Goal: Task Accomplishment & Management: Manage account settings

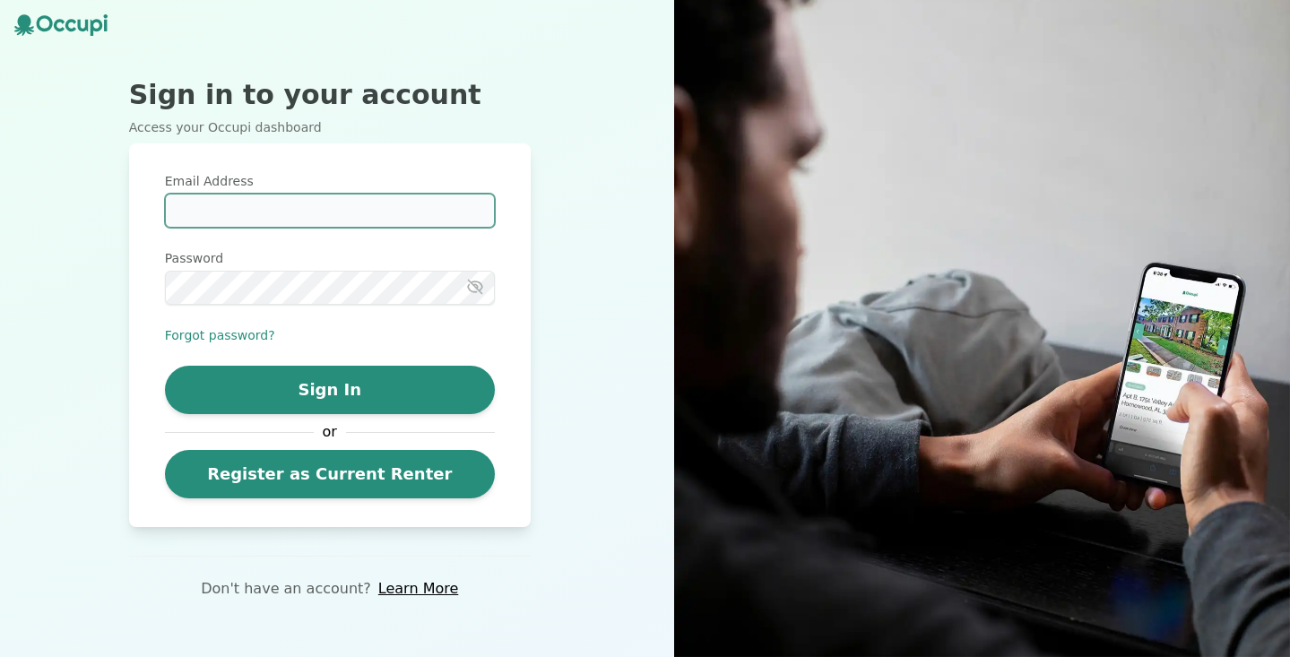
type input "**********"
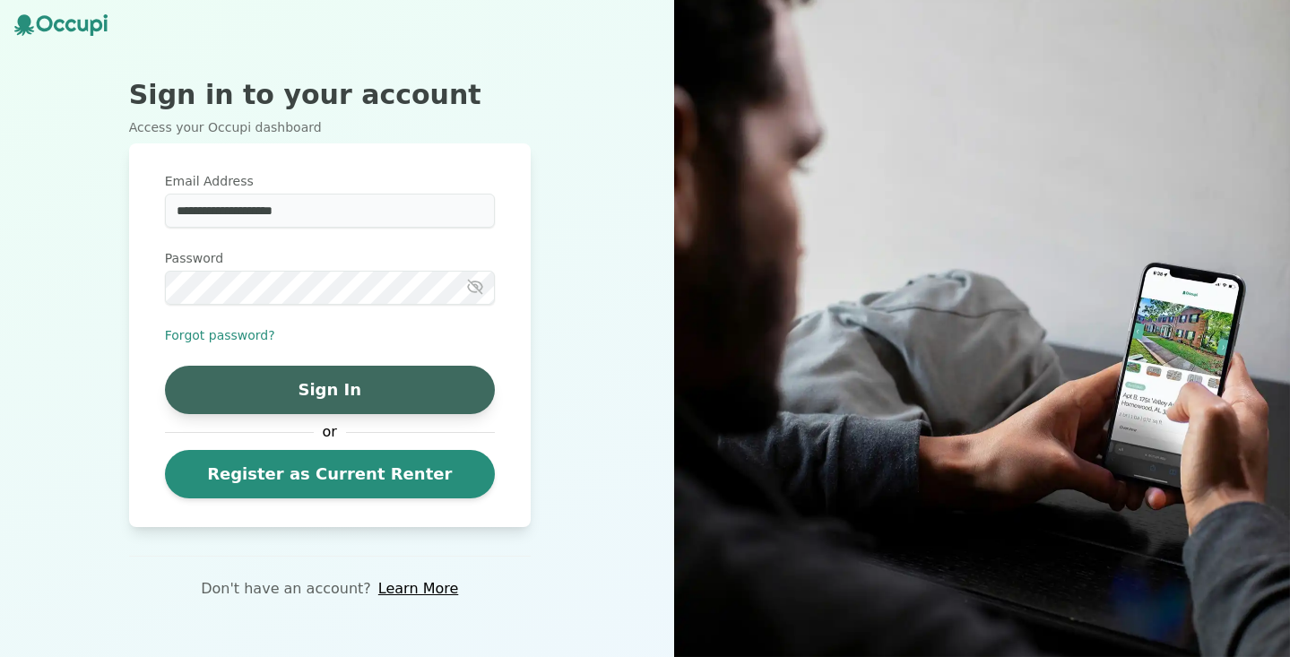
click at [354, 389] on button "Sign In" at bounding box center [330, 390] width 330 height 48
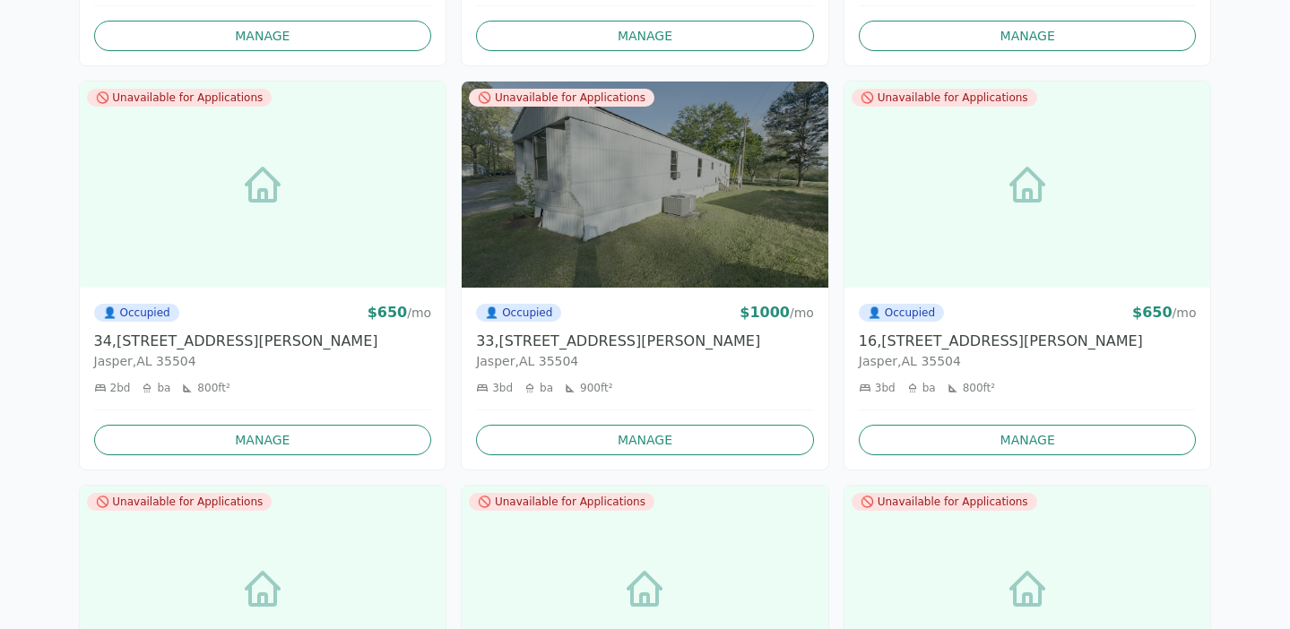
scroll to position [6228, 0]
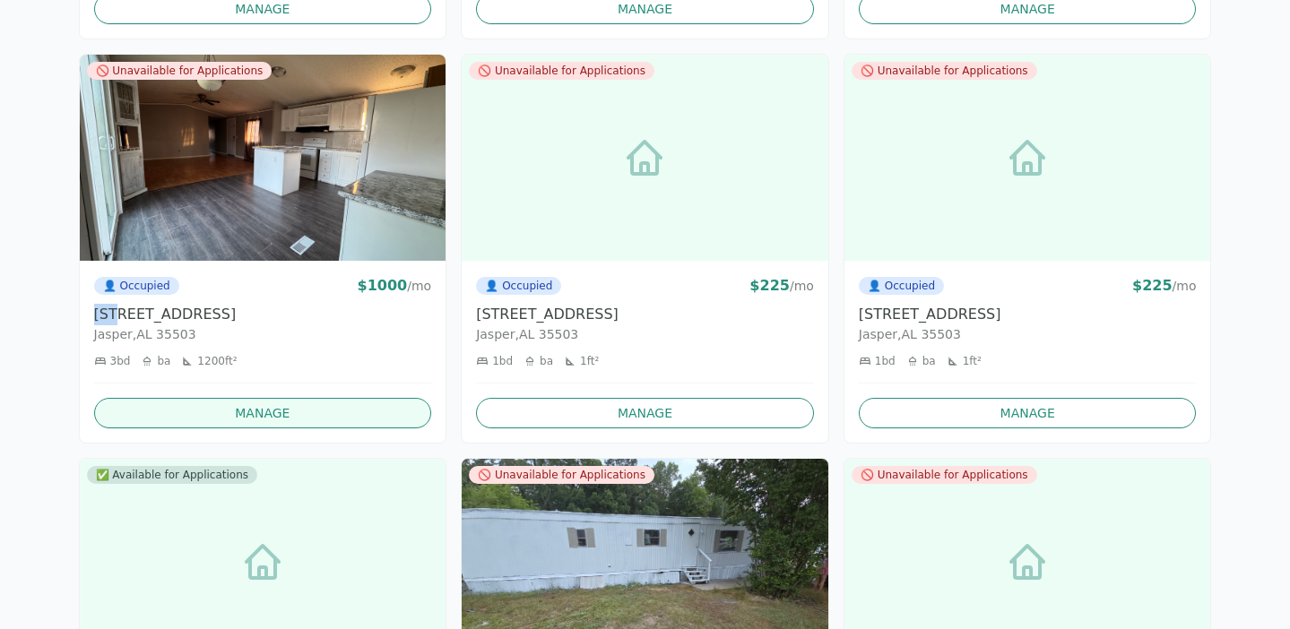
click at [309, 412] on link "Manage" at bounding box center [263, 413] width 338 height 30
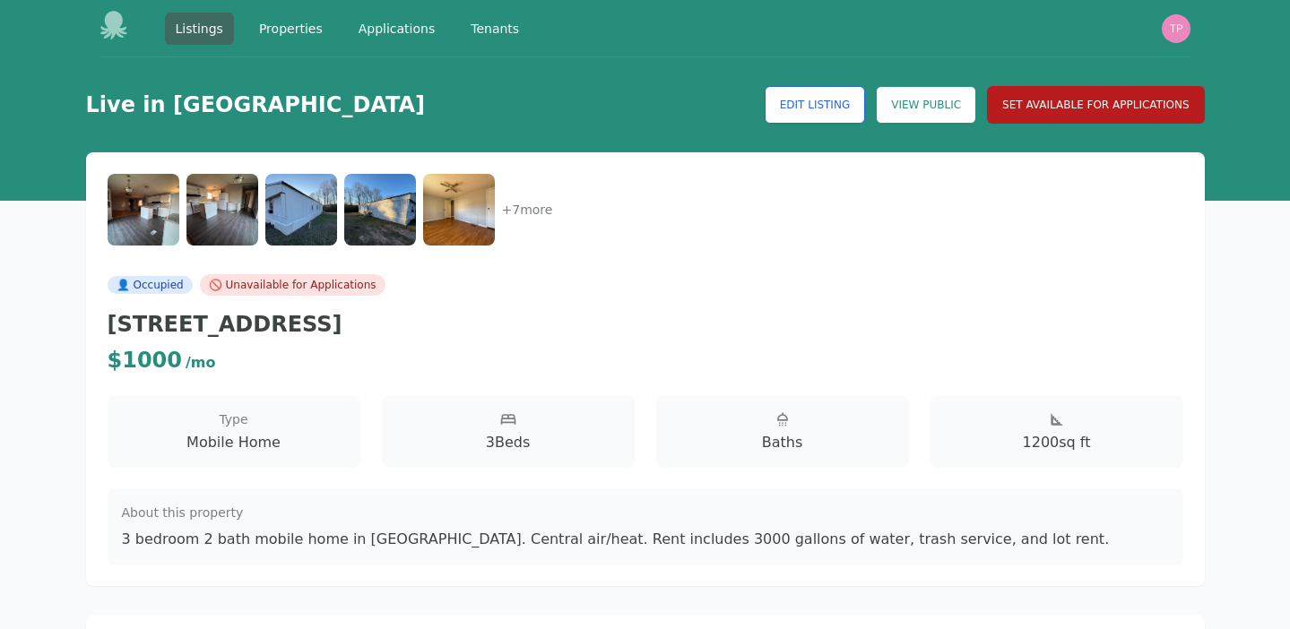
click at [1060, 103] on button "Set Available for Applications" at bounding box center [1095, 105] width 217 height 38
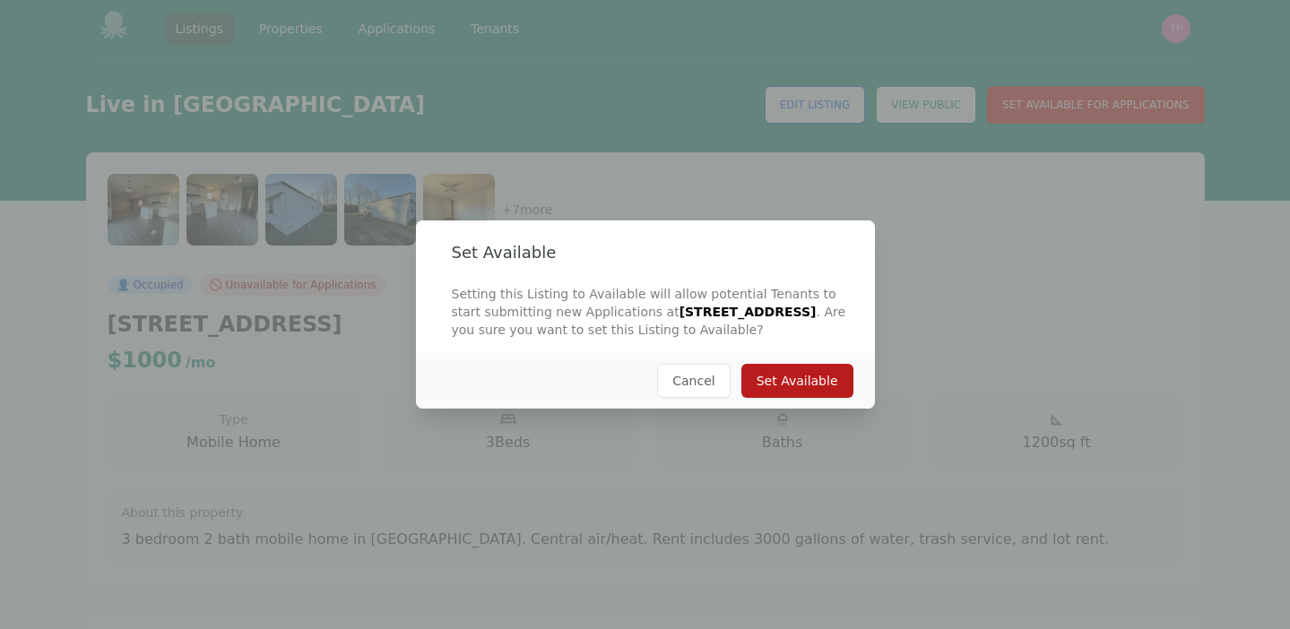
click at [818, 370] on button "Set Available" at bounding box center [797, 381] width 112 height 34
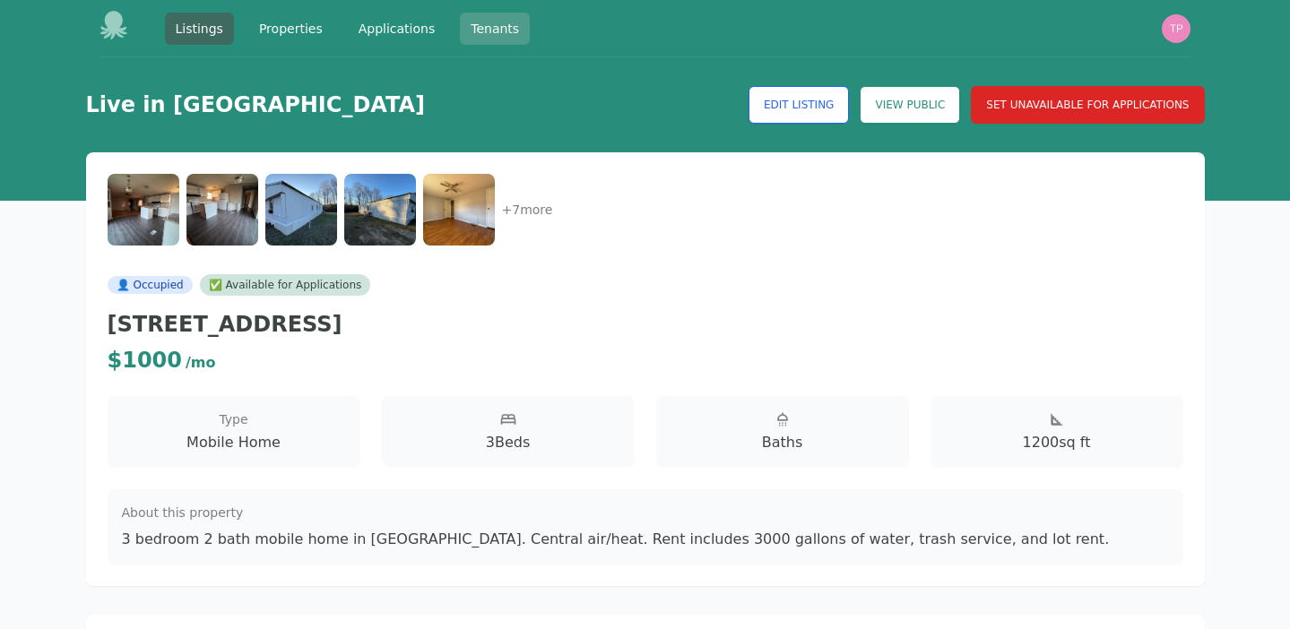
click at [493, 22] on link "Tenants" at bounding box center [495, 29] width 70 height 32
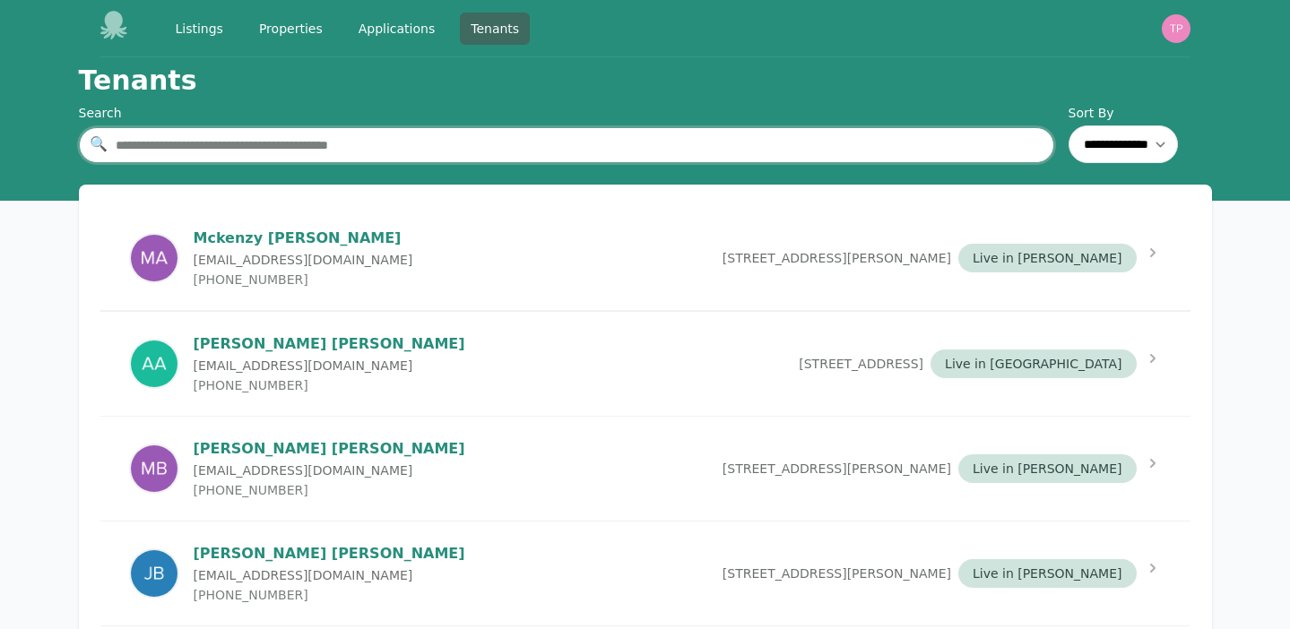
click at [384, 154] on input "text" at bounding box center [566, 145] width 975 height 36
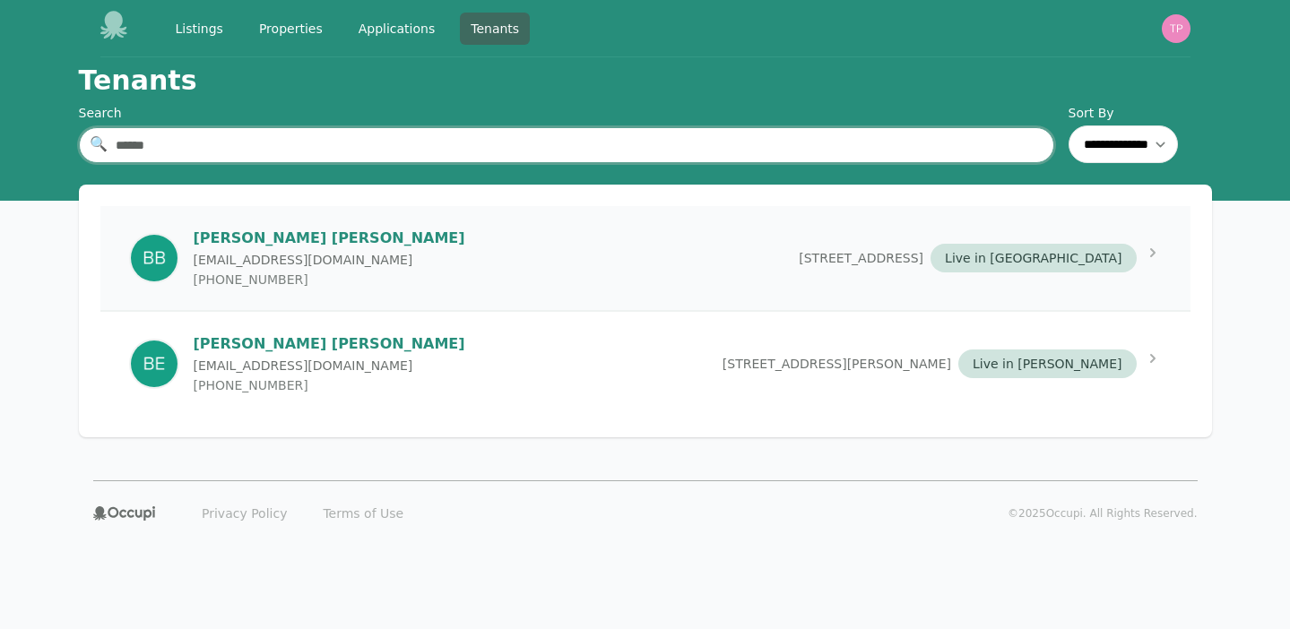
type input "******"
click at [844, 249] on span "[STREET_ADDRESS]" at bounding box center [861, 258] width 125 height 18
select select "*"
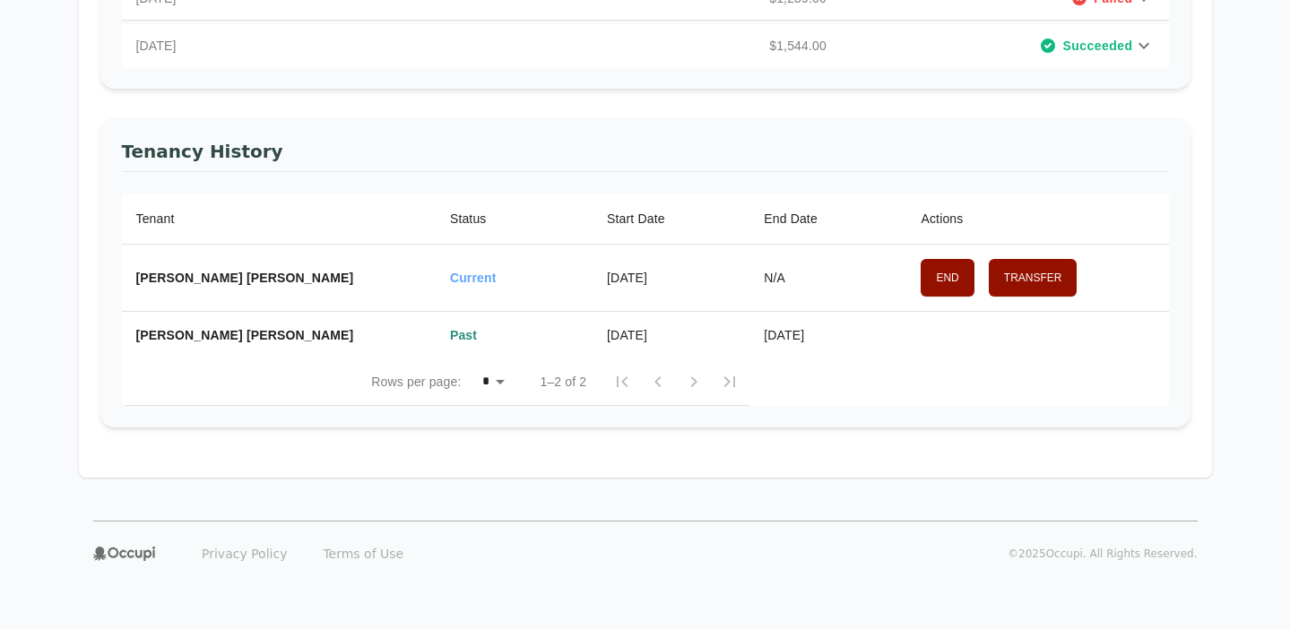
scroll to position [490, 0]
click at [944, 273] on button "End" at bounding box center [947, 278] width 53 height 38
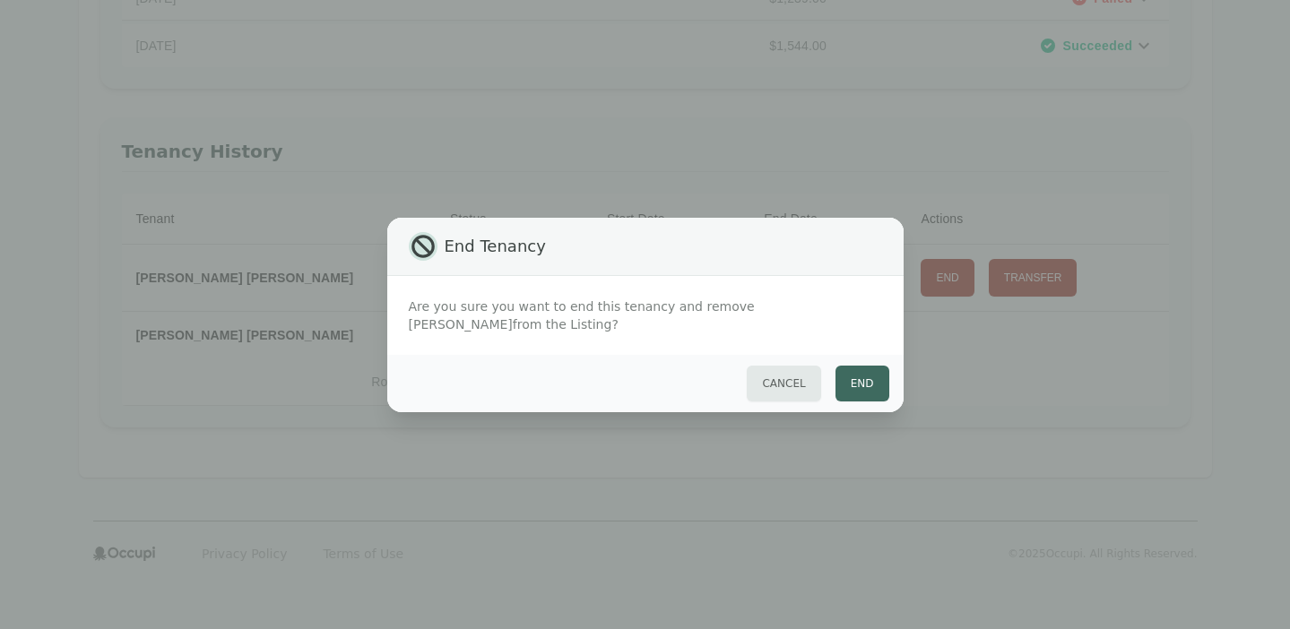
click at [859, 379] on button "End" at bounding box center [862, 384] width 54 height 36
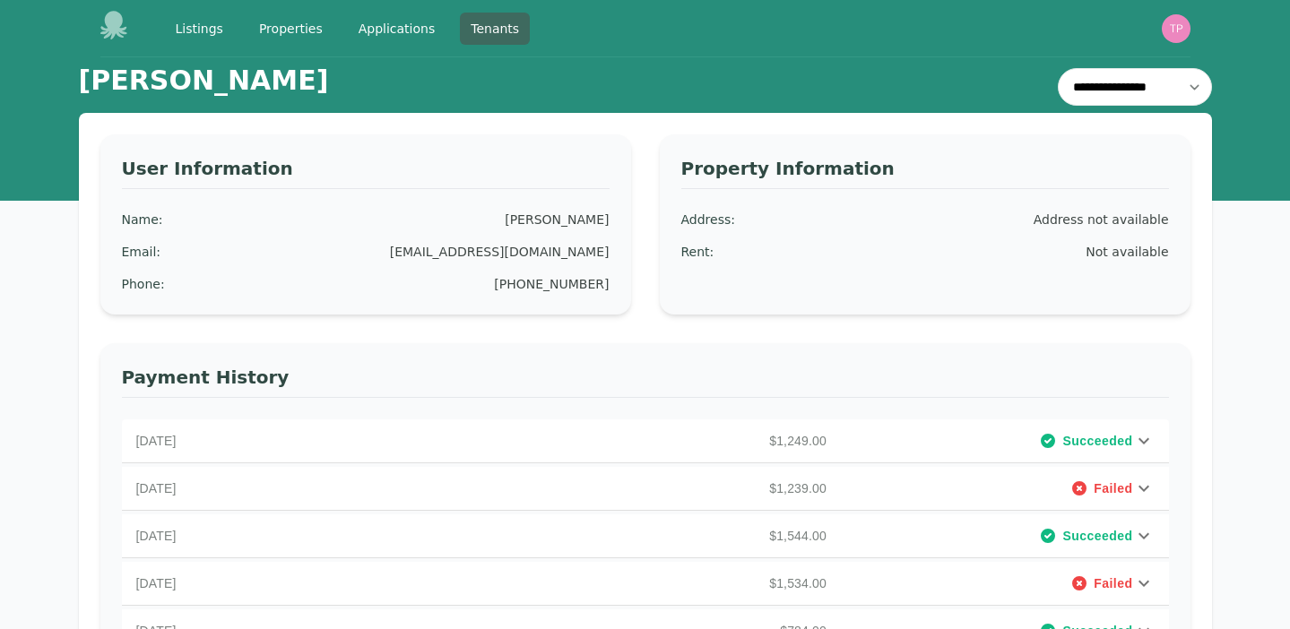
scroll to position [0, 0]
click at [476, 24] on link "Tenants" at bounding box center [495, 29] width 70 height 32
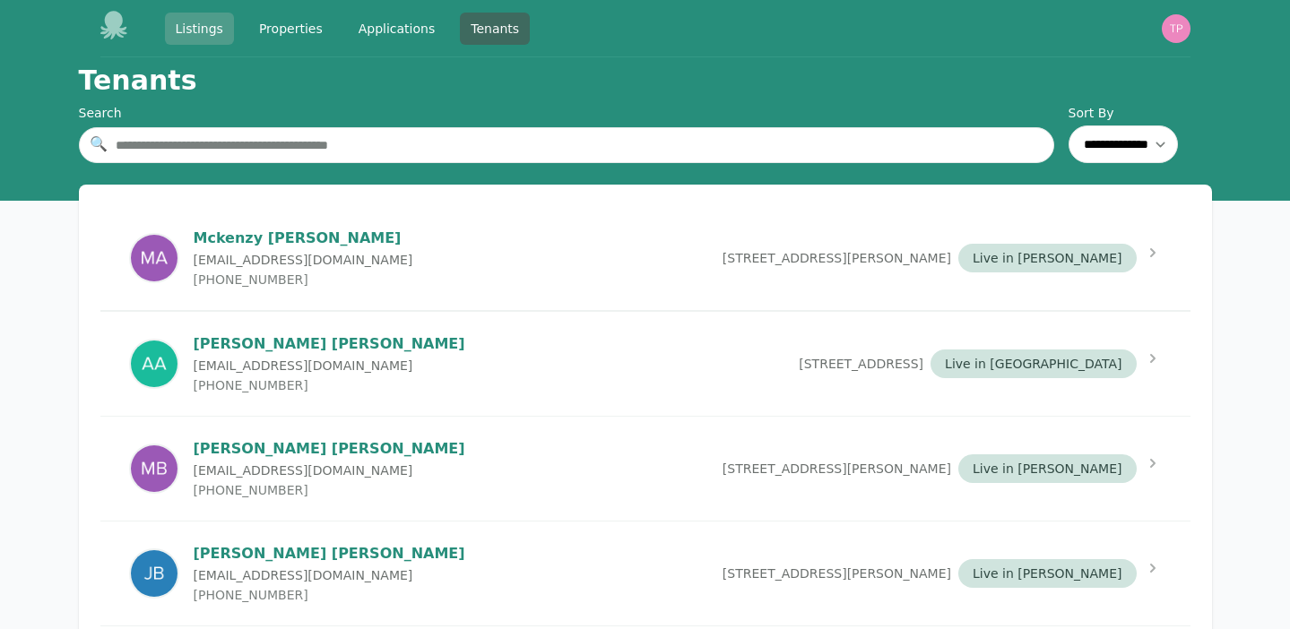
click at [227, 22] on link "Listings" at bounding box center [199, 29] width 69 height 32
